Goal: Task Accomplishment & Management: Complete application form

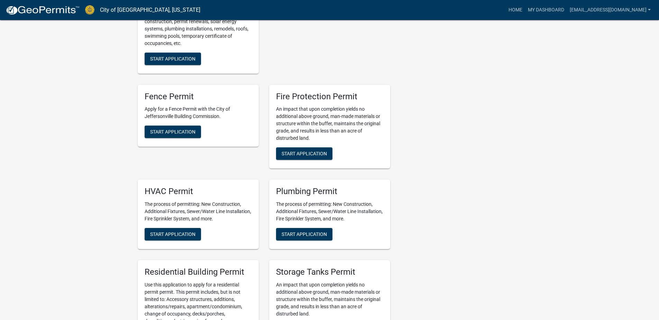
scroll to position [381, 0]
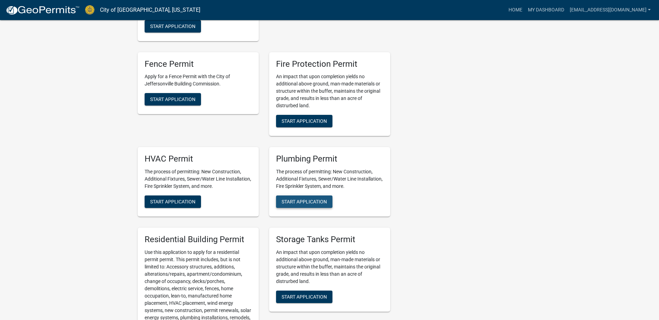
click at [289, 199] on span "Start Application" at bounding box center [304, 202] width 45 height 6
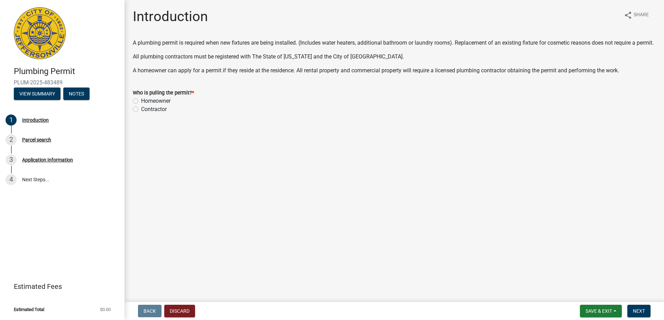
click at [139, 105] on div "Homeowner" at bounding box center [394, 101] width 523 height 8
click at [141, 105] on label "Homeowner" at bounding box center [155, 101] width 29 height 8
click at [141, 101] on input "Homeowner" at bounding box center [143, 99] width 4 height 4
radio input "true"
click at [634, 310] on span "Next" at bounding box center [639, 311] width 12 height 6
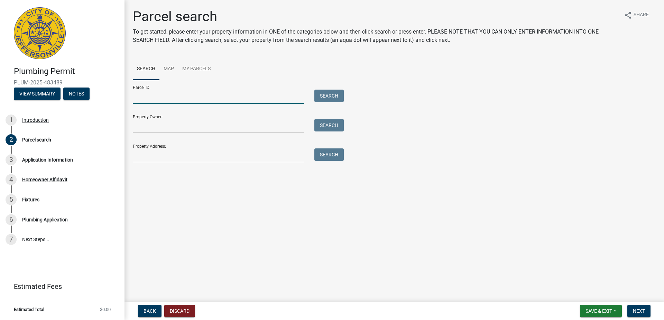
click at [185, 98] on input "Parcel ID:" at bounding box center [218, 97] width 171 height 14
click at [167, 127] on input "Property Owner:" at bounding box center [218, 126] width 171 height 14
type input "[PERSON_NAME]"
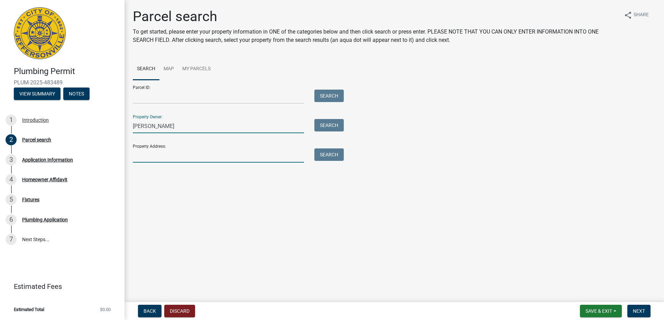
type input "[STREET_ADDRESS][US_STATE]"
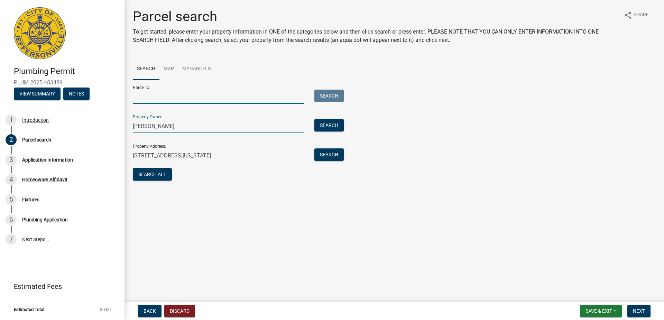
click at [188, 99] on input "Parcel ID:" at bounding box center [218, 97] width 171 height 14
click at [642, 309] on span "Next" at bounding box center [639, 311] width 12 height 6
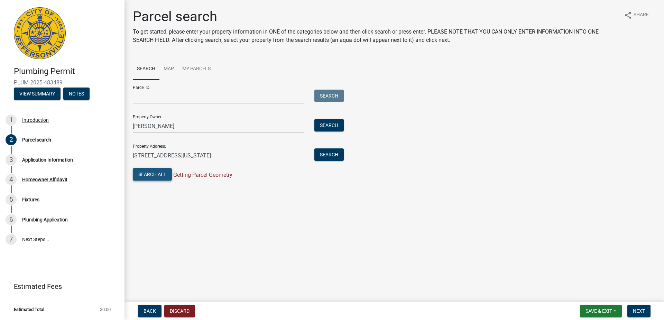
click at [157, 173] on button "Search All" at bounding box center [152, 174] width 39 height 12
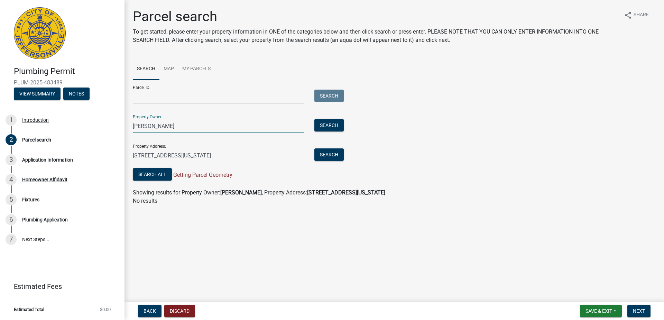
drag, startPoint x: 175, startPoint y: 126, endPoint x: 126, endPoint y: 113, distance: 50.4
click at [126, 113] on div "Parcel search To get started, please enter your property information in ONE of …" at bounding box center [395, 109] width 540 height 203
click at [179, 99] on input "Parcel ID:" at bounding box center [218, 97] width 171 height 14
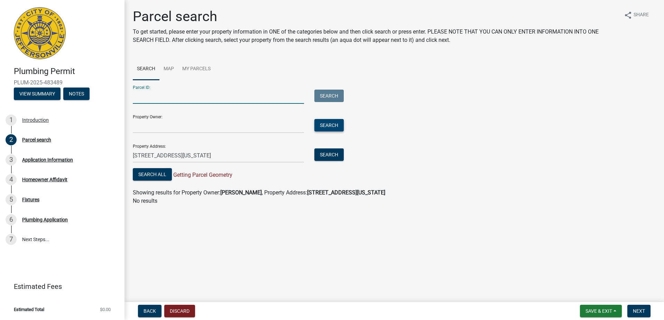
click at [326, 131] on button "Search" at bounding box center [329, 125] width 29 height 12
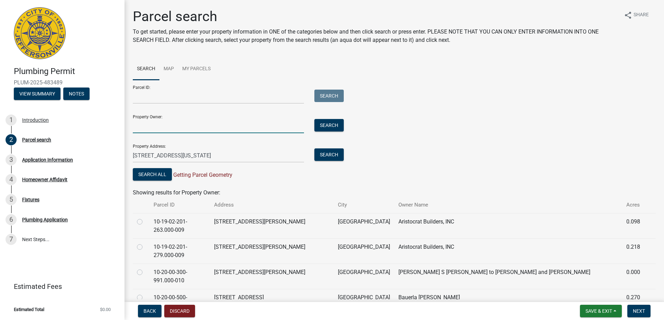
click at [193, 128] on input "Property Owner:" at bounding box center [218, 126] width 171 height 14
click at [189, 98] on input "Parcel ID:" at bounding box center [218, 97] width 171 height 14
click at [197, 69] on link "My Parcels" at bounding box center [196, 69] width 37 height 22
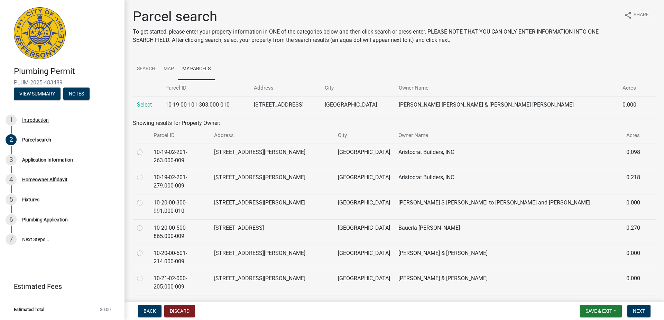
click at [321, 107] on td "[STREET_ADDRESS]" at bounding box center [285, 104] width 71 height 17
click at [146, 70] on link "Search" at bounding box center [146, 69] width 27 height 22
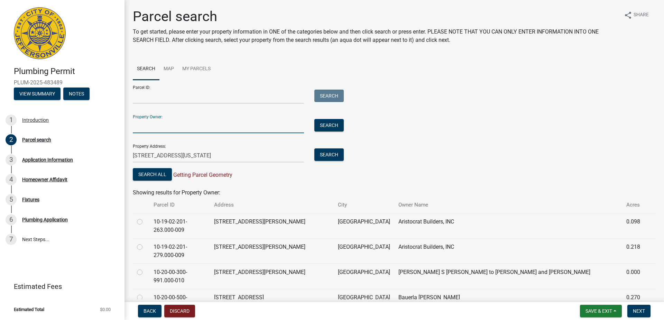
click at [178, 129] on input "Property Owner:" at bounding box center [218, 126] width 171 height 14
click at [183, 97] on input "Parcel ID:" at bounding box center [218, 97] width 171 height 14
drag, startPoint x: 178, startPoint y: 98, endPoint x: 155, endPoint y: 98, distance: 23.2
click at [155, 98] on input "Parcel ID:" at bounding box center [218, 97] width 171 height 14
click at [188, 68] on link "My Parcels" at bounding box center [196, 69] width 37 height 22
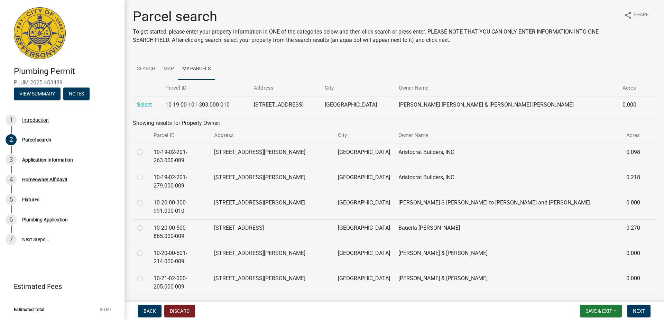
click at [395, 104] on td "[GEOGRAPHIC_DATA]" at bounding box center [358, 104] width 74 height 17
click at [147, 106] on link "Select" at bounding box center [144, 104] width 15 height 7
